Goal: Book appointment/travel/reservation

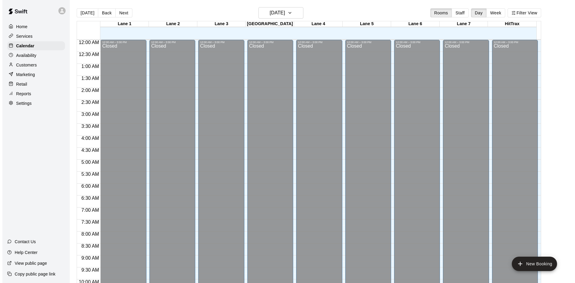
scroll to position [307, 0]
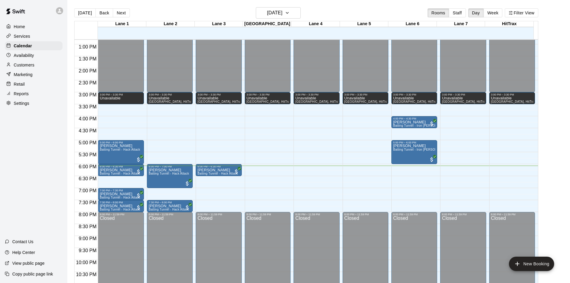
click at [47, 147] on div "Home Services Calendar Availability Customers Marketing Retail Reports Settings…" at bounding box center [33, 141] width 67 height 283
click at [304, 166] on div "12:00 AM – 3:00 PM Closed 3:00 PM – 3:30 PM Unavailable Lane 6, Lane 7, Lane 1,…" at bounding box center [317, 20] width 46 height 575
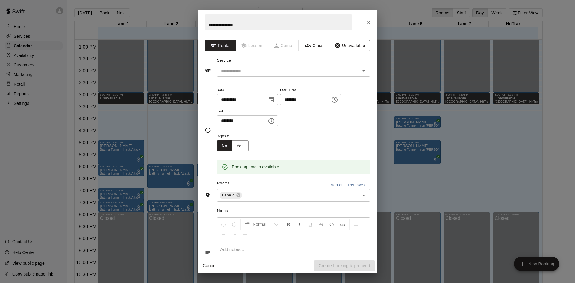
type input "**********"
drag, startPoint x: 260, startPoint y: 134, endPoint x: 331, endPoint y: 71, distance: 95.4
click at [331, 71] on input "text" at bounding box center [285, 70] width 132 height 7
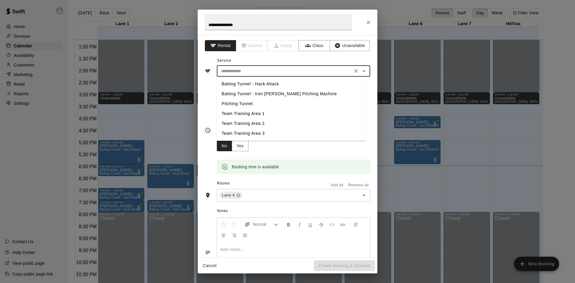
click at [267, 94] on li "Batting Tunnel - Iron [PERSON_NAME] Pitching Machine" at bounding box center [291, 94] width 149 height 10
type input "**********"
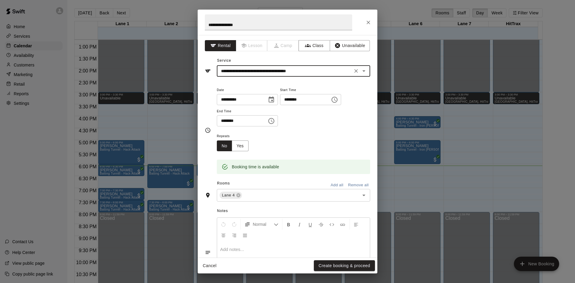
click at [301, 116] on div "**********" at bounding box center [293, 106] width 153 height 40
click at [274, 122] on icon "Choose time, selected time is 6:30 PM" at bounding box center [271, 121] width 6 height 6
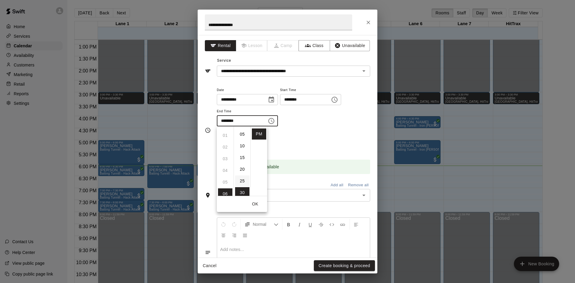
scroll to position [0, 0]
click at [244, 130] on li "00" at bounding box center [242, 133] width 14 height 11
type input "********"
click at [318, 129] on div "**********" at bounding box center [293, 109] width 153 height 46
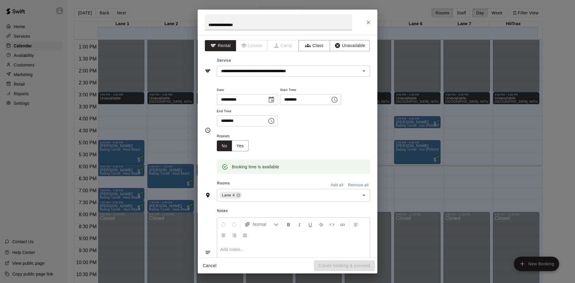
click at [318, 128] on div "**********" at bounding box center [293, 109] width 153 height 46
click at [291, 197] on input "text" at bounding box center [297, 195] width 108 height 7
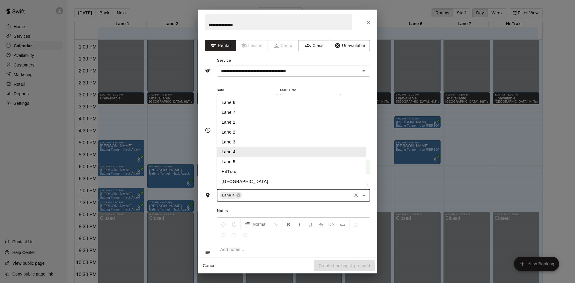
click at [291, 196] on input "text" at bounding box center [297, 195] width 108 height 7
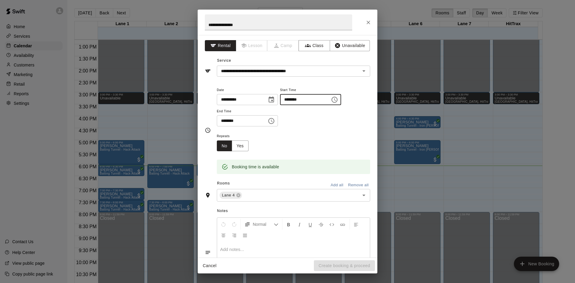
click at [326, 101] on input "********" at bounding box center [303, 99] width 46 height 11
click at [338, 99] on icon "Choose time, selected time is 6:00 PM" at bounding box center [334, 99] width 7 height 7
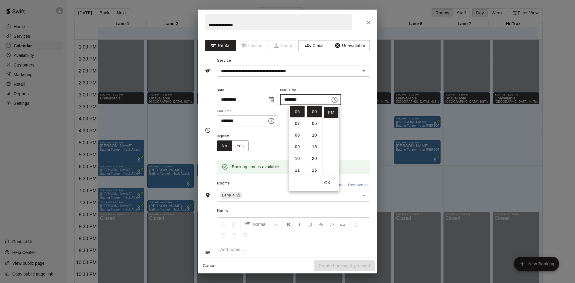
scroll to position [60, 0]
click at [314, 120] on li "30" at bounding box center [314, 121] width 14 height 11
type input "********"
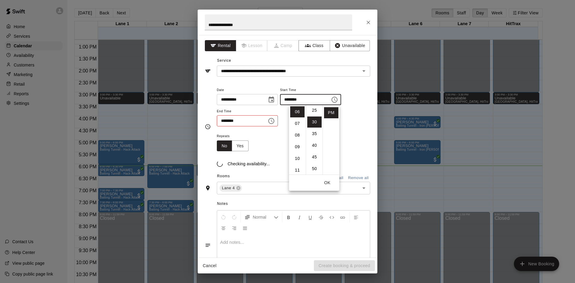
scroll to position [70, 0]
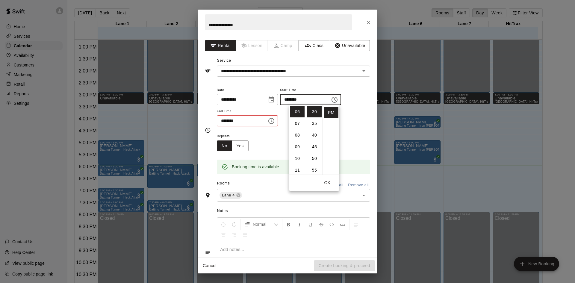
click at [275, 122] on icon "Choose time, selected time is 6:00 PM" at bounding box center [271, 120] width 7 height 7
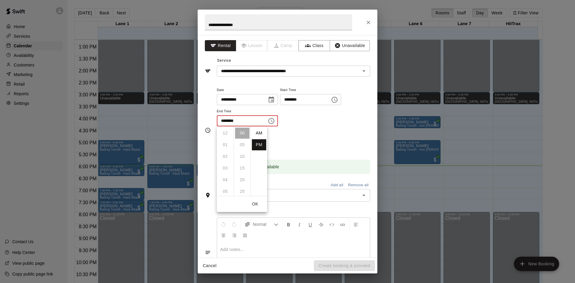
scroll to position [11, 0]
click at [224, 144] on li "07" at bounding box center [225, 144] width 14 height 11
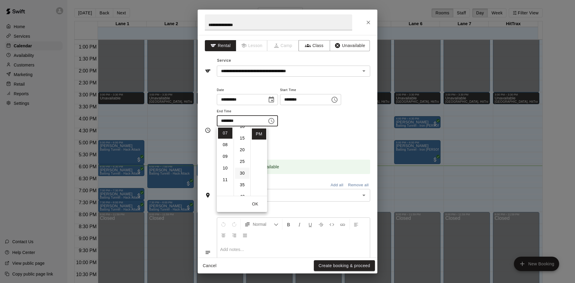
click at [244, 172] on li "30" at bounding box center [242, 173] width 14 height 11
type input "********"
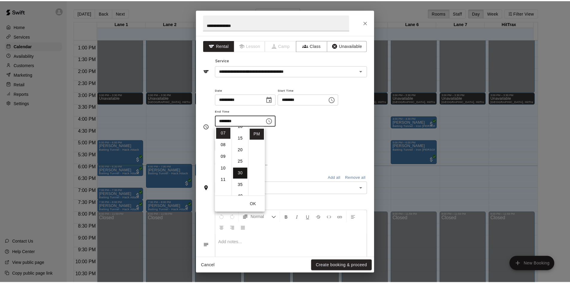
scroll to position [70, 0]
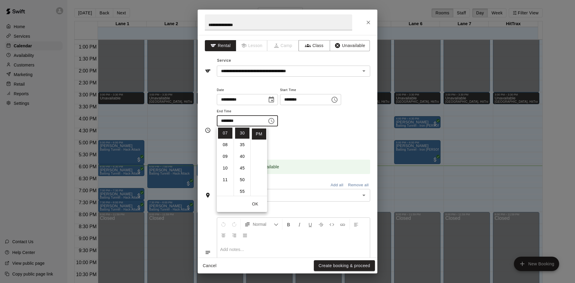
click at [318, 136] on div "Repeats No Yes" at bounding box center [293, 141] width 153 height 19
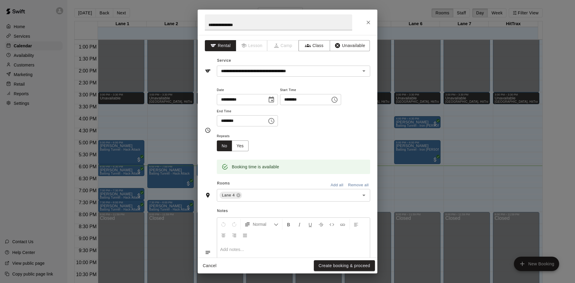
click at [330, 136] on div "Repeats No Yes" at bounding box center [293, 141] width 153 height 19
click at [339, 265] on button "Create booking & proceed" at bounding box center [344, 265] width 61 height 11
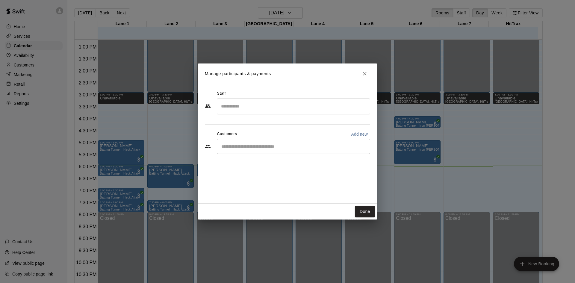
click at [272, 148] on input "Start typing to search customers..." at bounding box center [293, 146] width 148 height 6
type input "*****"
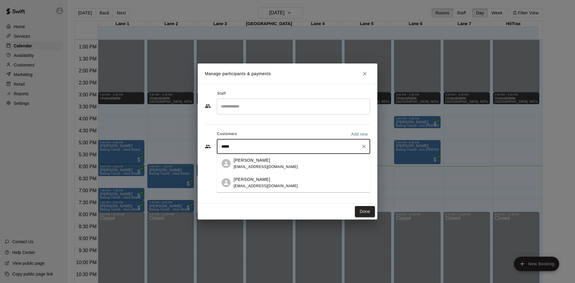
click at [268, 166] on span "dom.walden0426@gmail.com" at bounding box center [265, 167] width 64 height 4
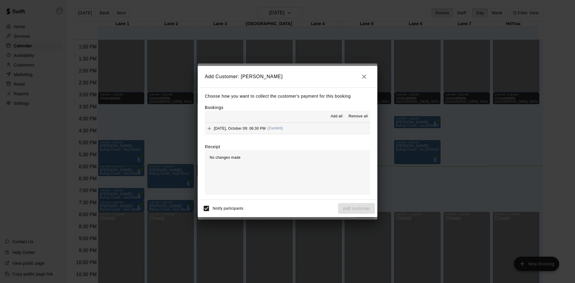
click at [334, 117] on span "Add all" at bounding box center [336, 116] width 12 height 6
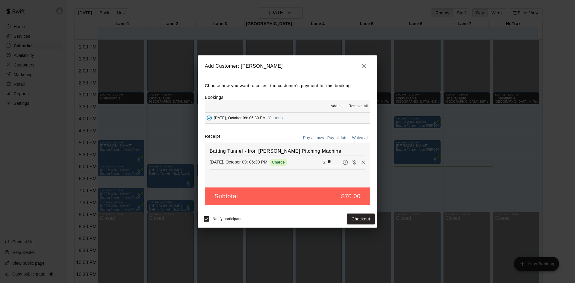
click at [317, 138] on button "Pay all now" at bounding box center [313, 137] width 24 height 9
click at [315, 139] on button "Pay all now" at bounding box center [313, 137] width 24 height 9
click at [362, 217] on button "Checkout" at bounding box center [361, 218] width 28 height 11
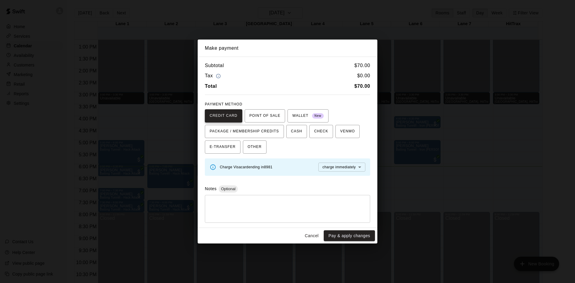
click at [229, 116] on span "CREDIT CARD" at bounding box center [224, 116] width 28 height 10
click at [346, 236] on button "Pay & apply changes" at bounding box center [349, 235] width 51 height 11
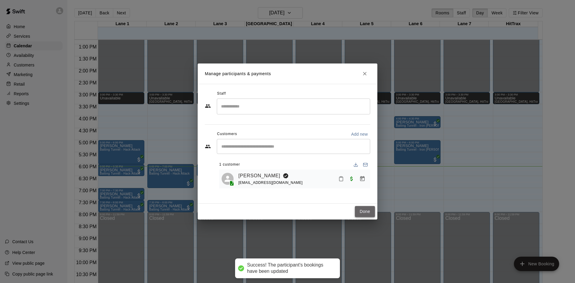
click at [358, 209] on button "Done" at bounding box center [365, 211] width 20 height 11
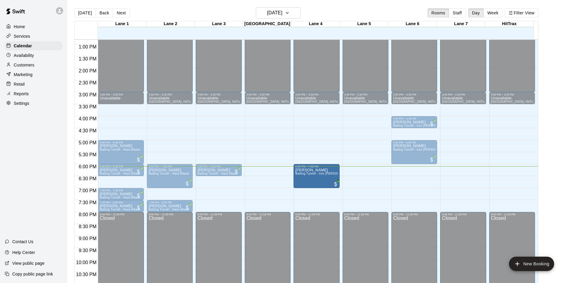
drag, startPoint x: 318, startPoint y: 185, endPoint x: 318, endPoint y: 175, distance: 9.9
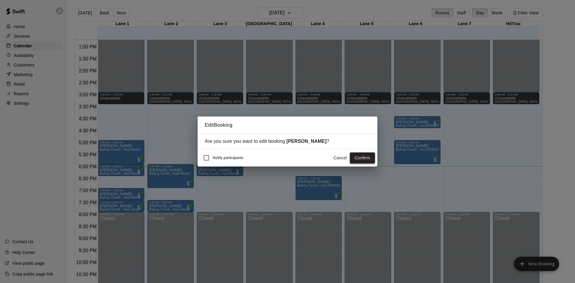
click at [359, 159] on button "Confirm" at bounding box center [362, 157] width 25 height 11
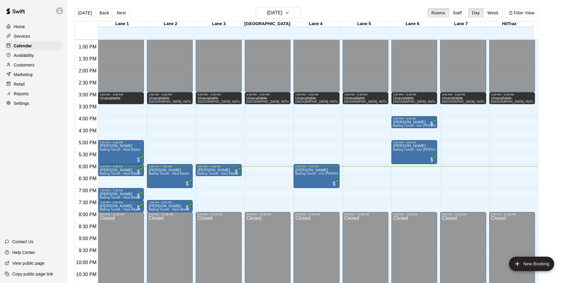
click at [42, 159] on div "Home Services Calendar Availability Customers Marketing Retail Reports Settings…" at bounding box center [33, 141] width 67 height 283
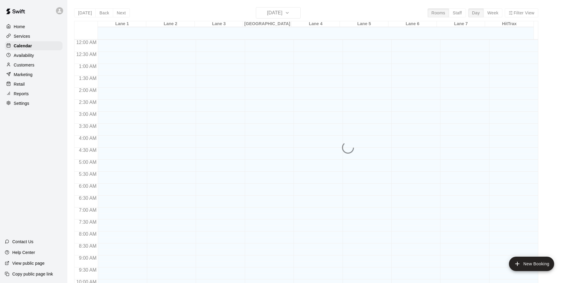
scroll to position [307, 0]
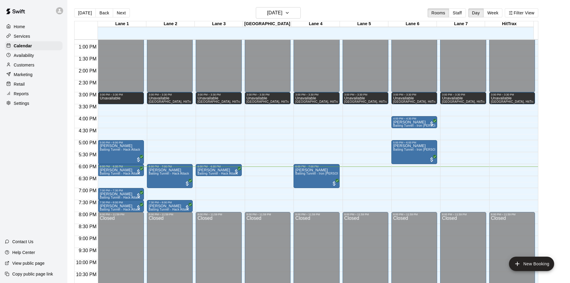
click at [40, 141] on div "Home Services Calendar Availability Customers Marketing Retail Reports Settings…" at bounding box center [33, 141] width 67 height 283
click at [31, 143] on div "Home Services Calendar Availability Customers Marketing Retail Reports Settings…" at bounding box center [33, 141] width 67 height 283
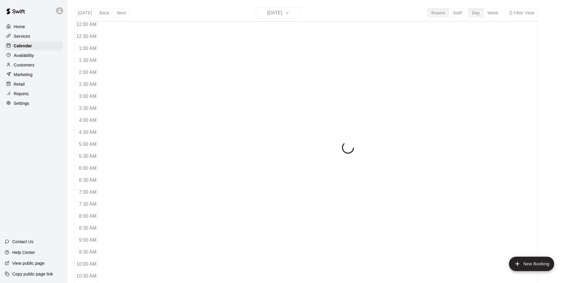
click at [39, 155] on div "Home Services Calendar Availability Customers Marketing Retail Reports Settings…" at bounding box center [33, 141] width 67 height 283
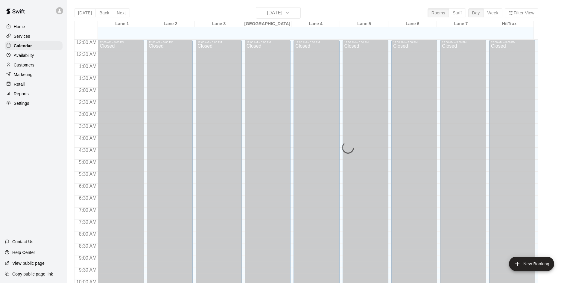
scroll to position [307, 0]
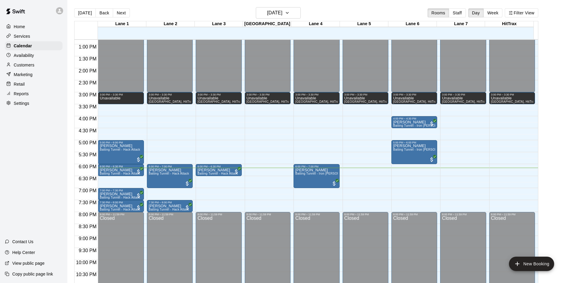
click at [30, 165] on div "Home Services Calendar Availability Customers Marketing Retail Reports Settings…" at bounding box center [33, 141] width 67 height 283
